Goal: Navigation & Orientation: Find specific page/section

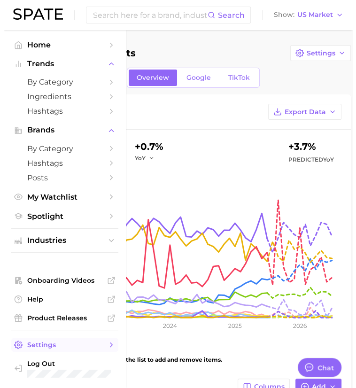
scroll to position [985, 0]
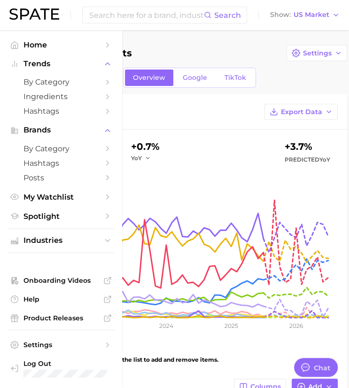
click at [43, 227] on ul "Home Trends by Category Ingredients Hashtags Brands by Category Hashtags Posts …" at bounding box center [61, 209] width 107 height 343
click at [45, 219] on span "Spotlight" at bounding box center [60, 216] width 75 height 9
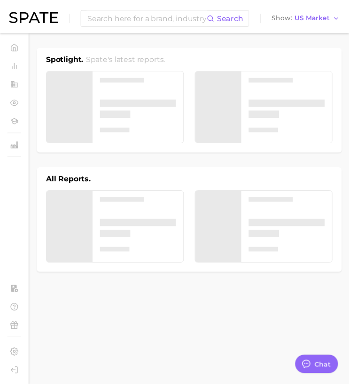
scroll to position [966, 0]
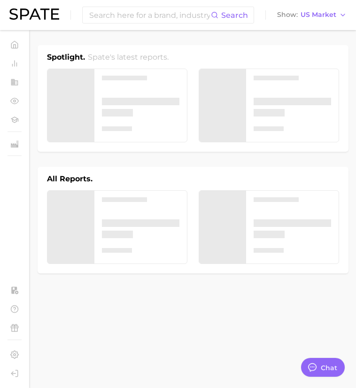
type textarea "x"
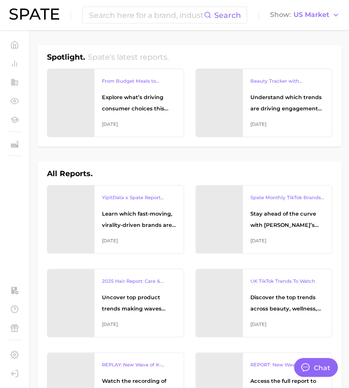
scroll to position [985, 0]
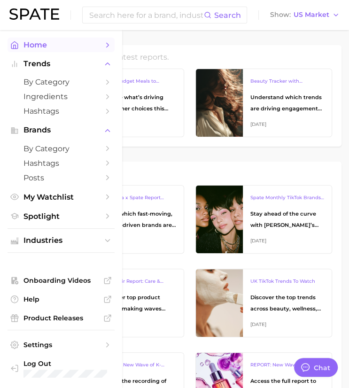
click at [35, 38] on link "Home" at bounding box center [61, 45] width 107 height 15
